Goal: Information Seeking & Learning: Check status

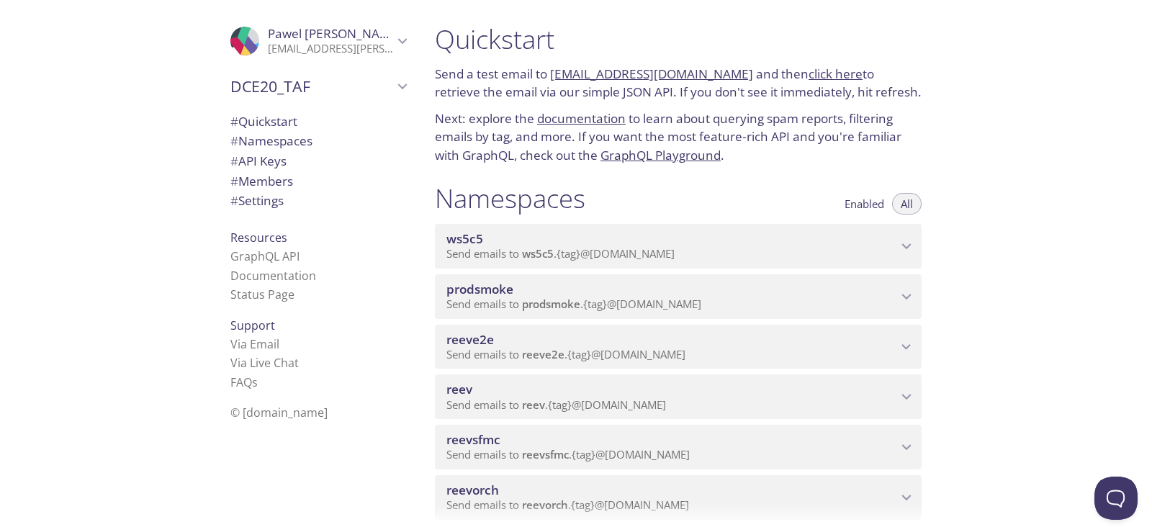
scroll to position [359, 0]
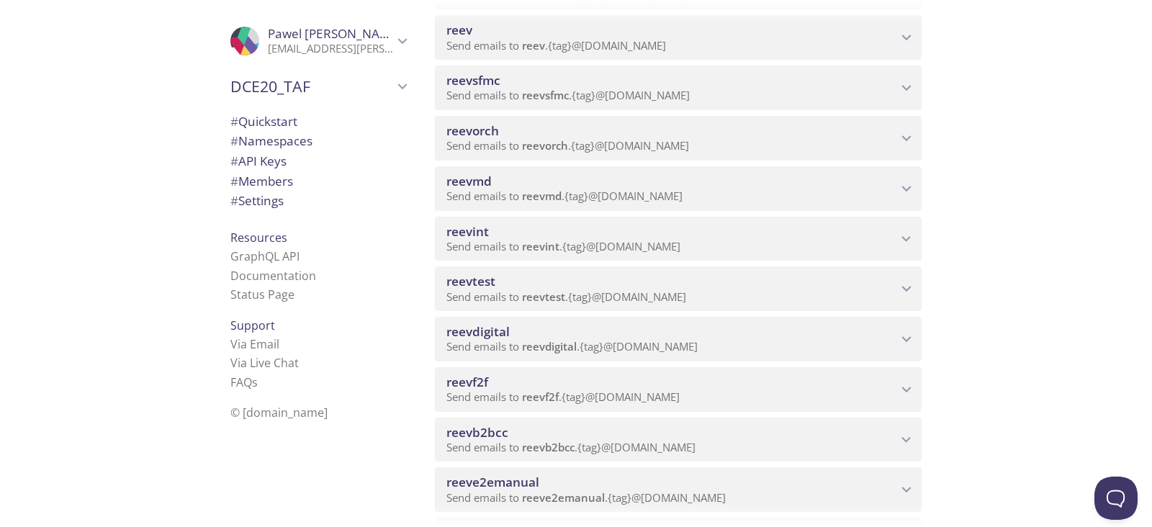
click at [812, 311] on div "reevdigital Send emails to reevdigital . {tag} @[DOMAIN_NAME] Enabled View Emai…" at bounding box center [678, 336] width 487 height 50
click at [832, 330] on span "reevdigital" at bounding box center [671, 332] width 451 height 16
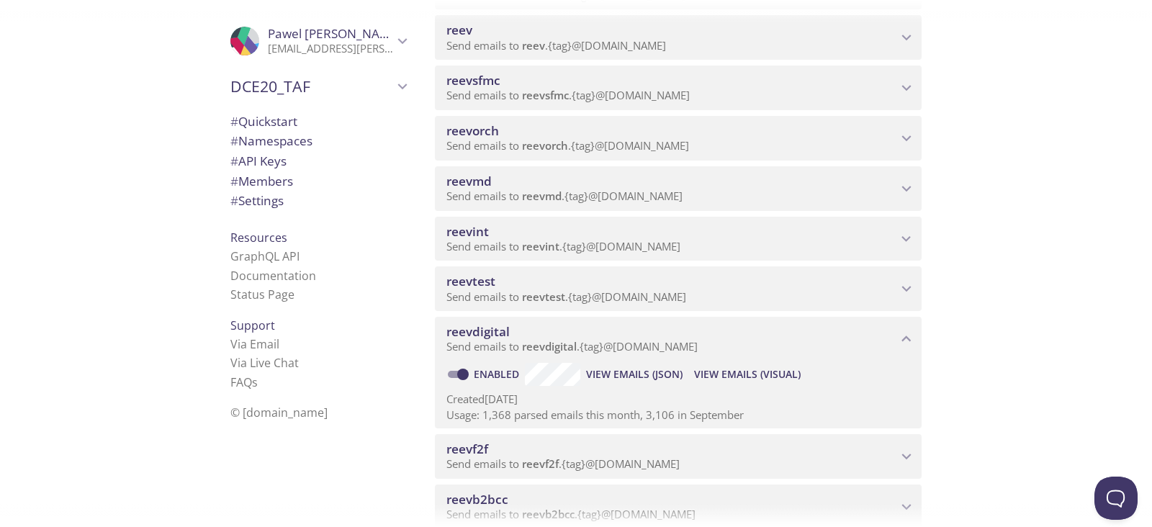
click at [779, 373] on span "View Emails (Visual)" at bounding box center [747, 374] width 107 height 17
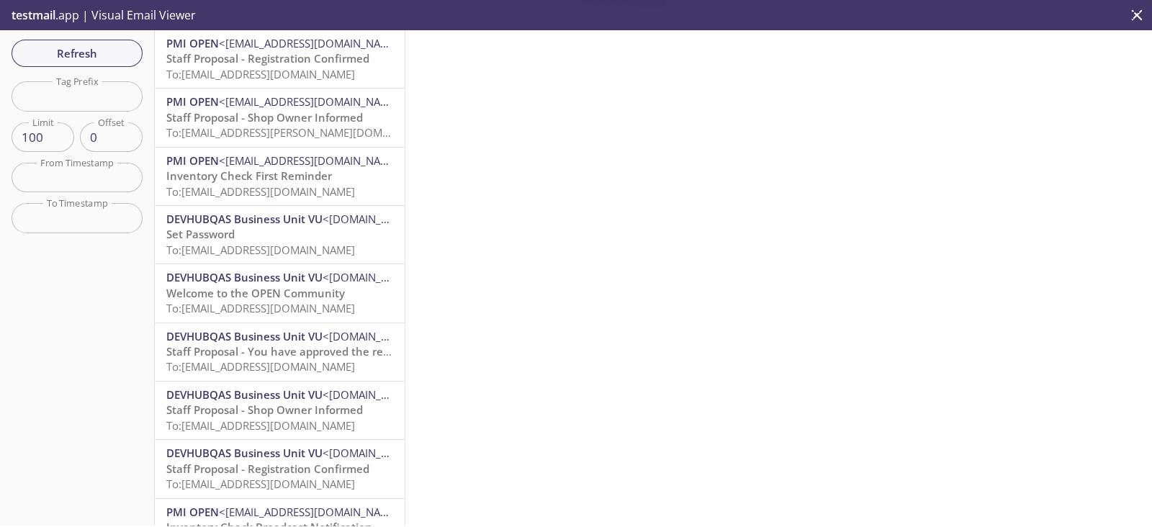
click at [100, 99] on input "text" at bounding box center [77, 96] width 131 height 30
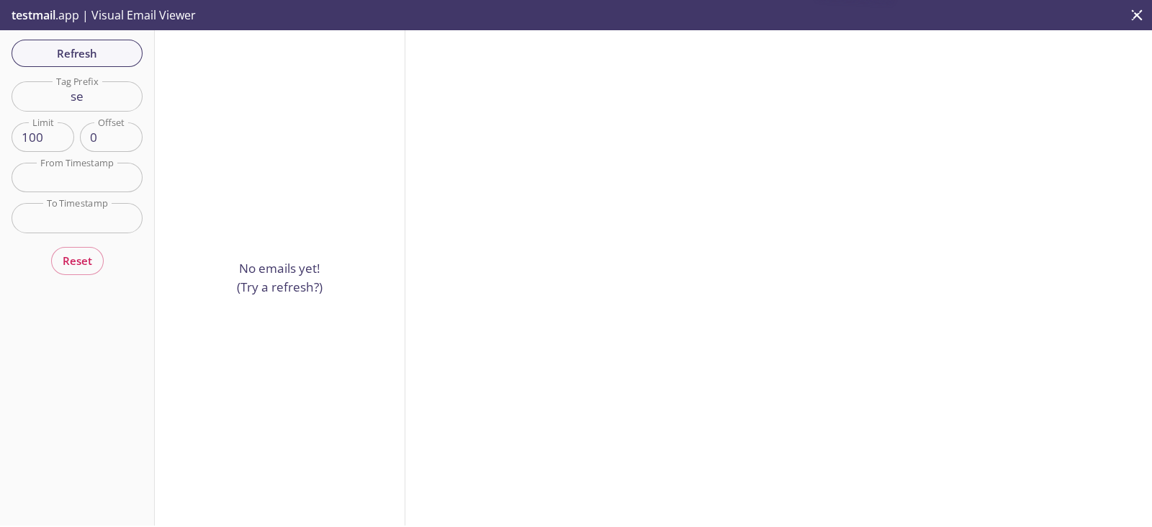
click at [83, 95] on input "se" at bounding box center [77, 96] width 131 height 30
type input "selfreg36"
click at [84, 49] on span "Refresh" at bounding box center [77, 53] width 108 height 19
click at [106, 48] on span "Refresh" at bounding box center [77, 53] width 108 height 19
